Goal: Task Accomplishment & Management: Complete application form

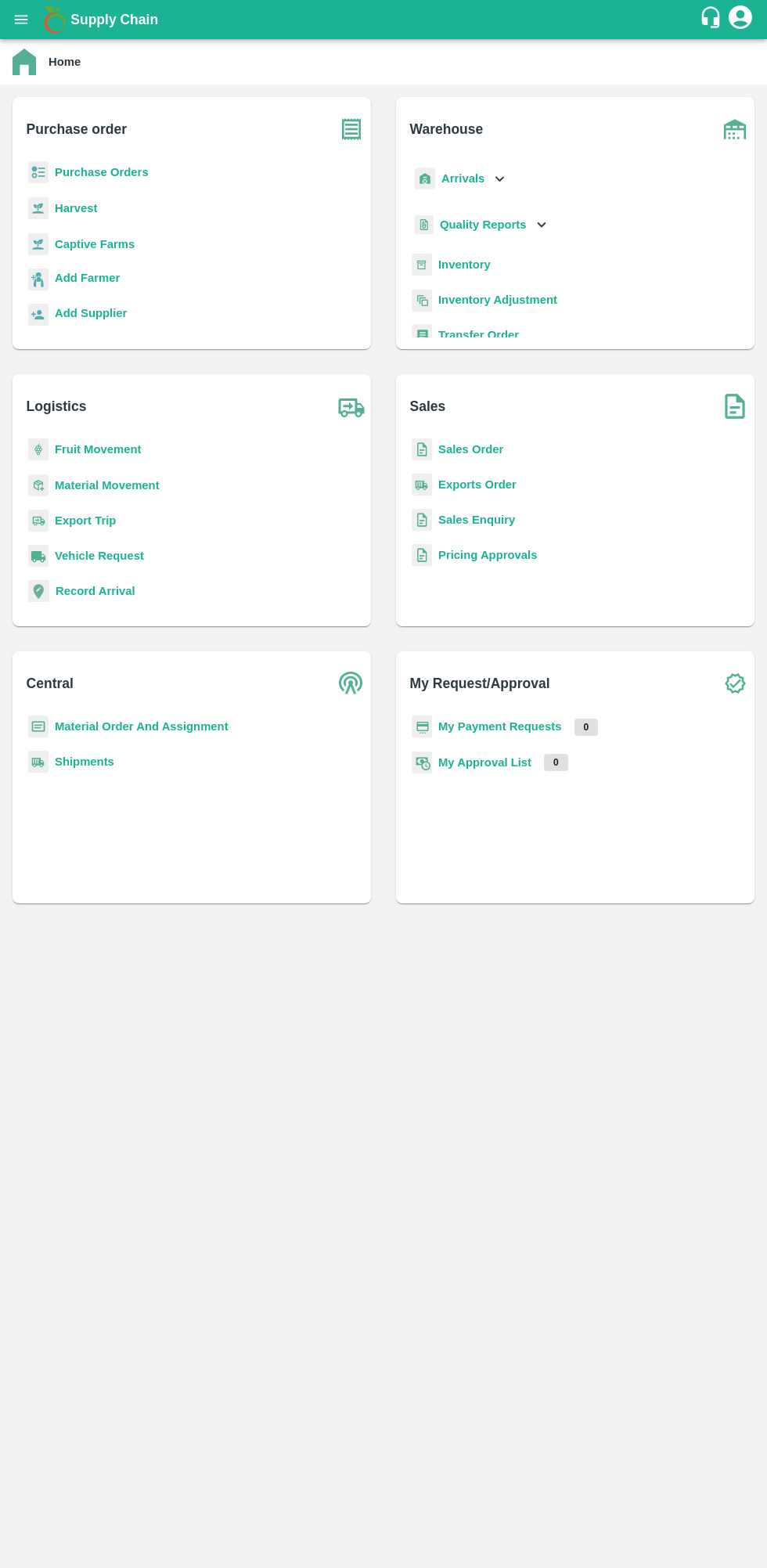
click at [95, 244] on b "Captive Farms" at bounding box center [95, 244] width 80 height 12
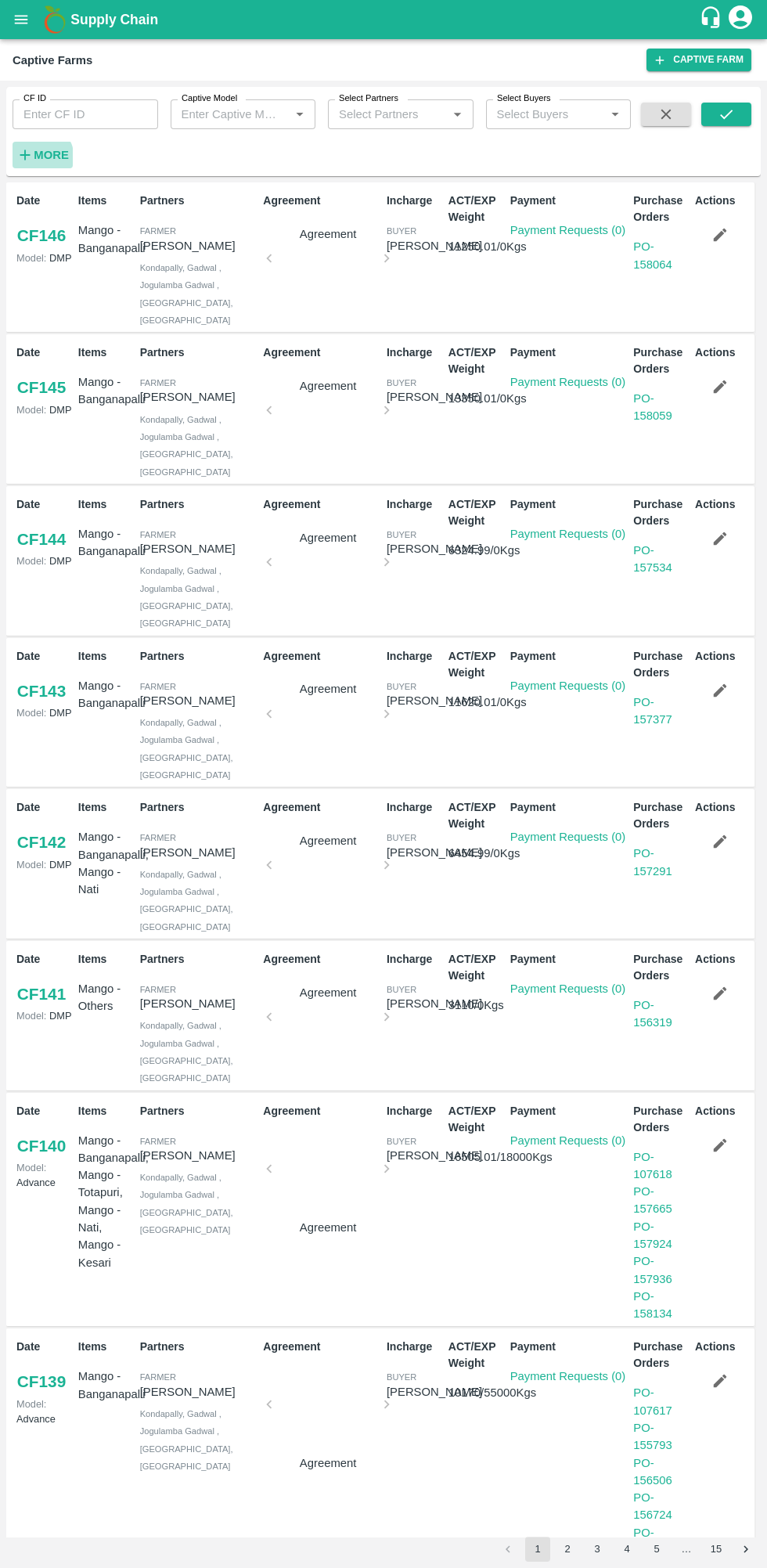
click at [25, 155] on icon "button" at bounding box center [25, 155] width 11 height 11
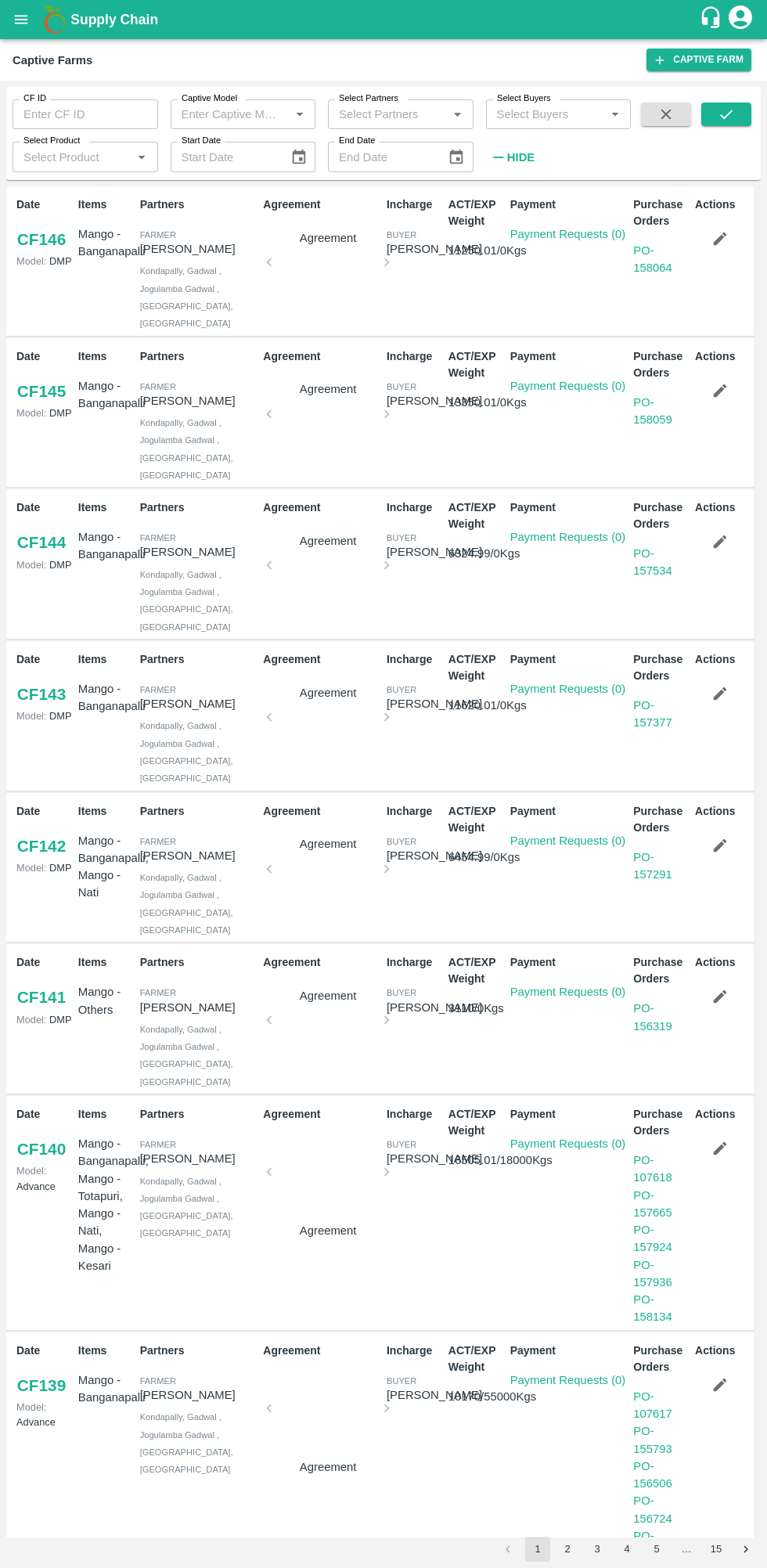
click at [21, 19] on icon "open drawer" at bounding box center [22, 19] width 13 height 9
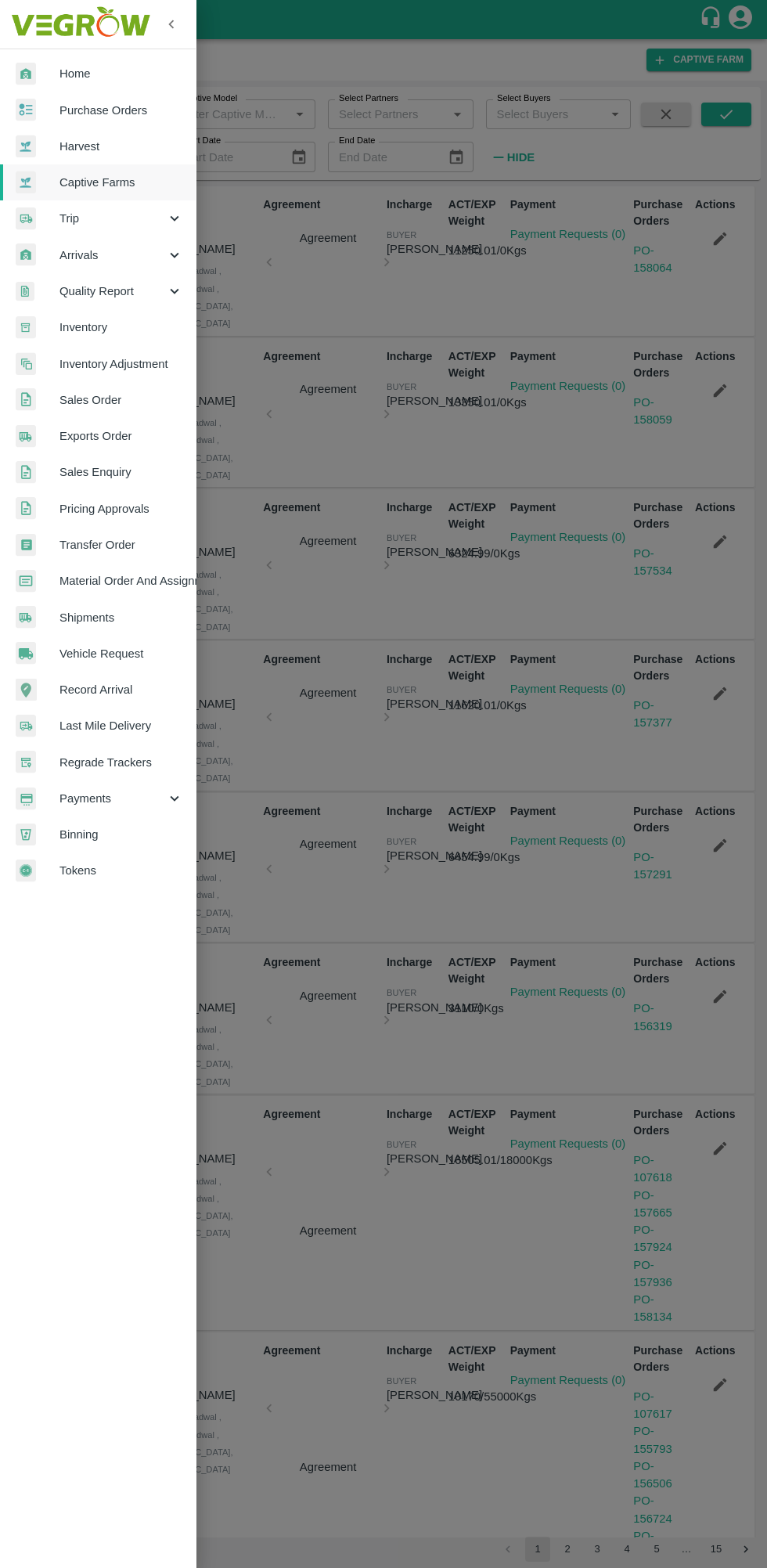
click at [110, 72] on span "Home" at bounding box center [120, 74] width 123 height 17
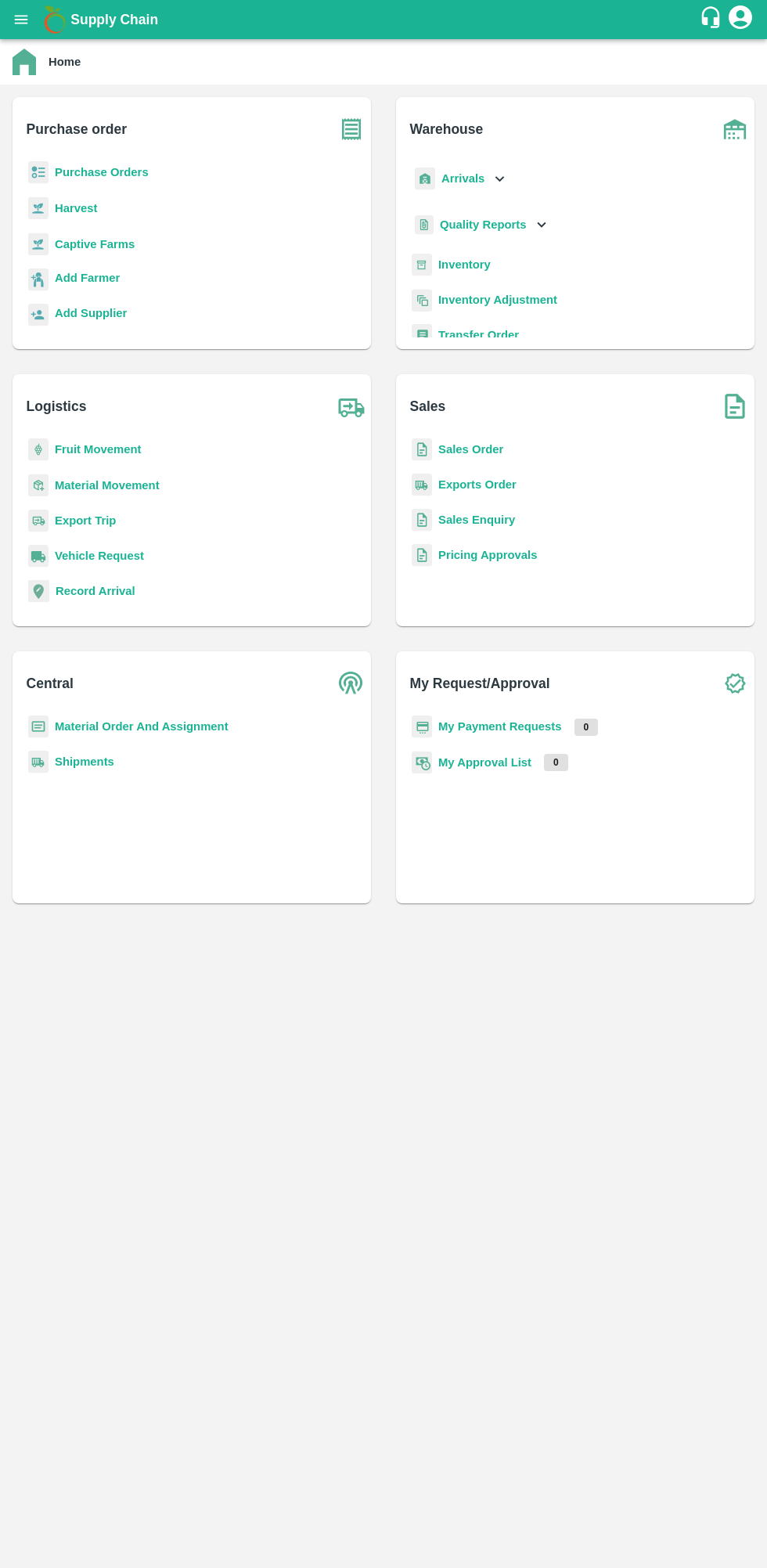
click at [756, 1214] on main "Home Purchase order Purchase Orders Harvest Captive Farms Add Farmer Add Suppli…" at bounding box center [383, 803] width 767 height 1529
click at [81, 288] on link "Add Farmer" at bounding box center [87, 280] width 65 height 21
